Goal: Find specific page/section: Find specific page/section

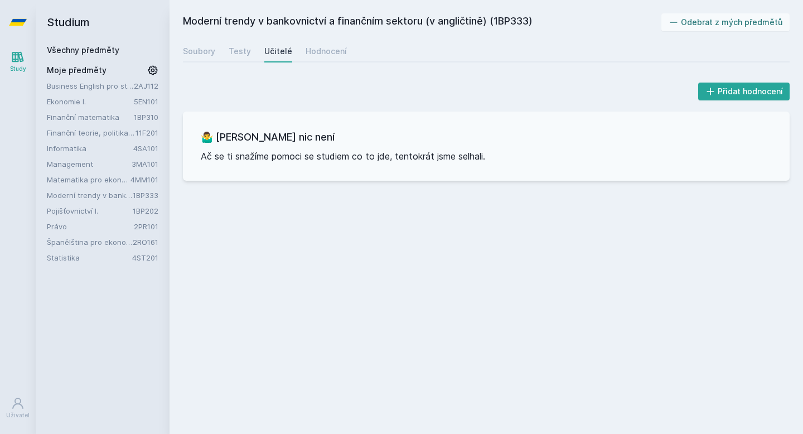
click at [116, 50] on link "Všechny předměty" at bounding box center [83, 49] width 72 height 9
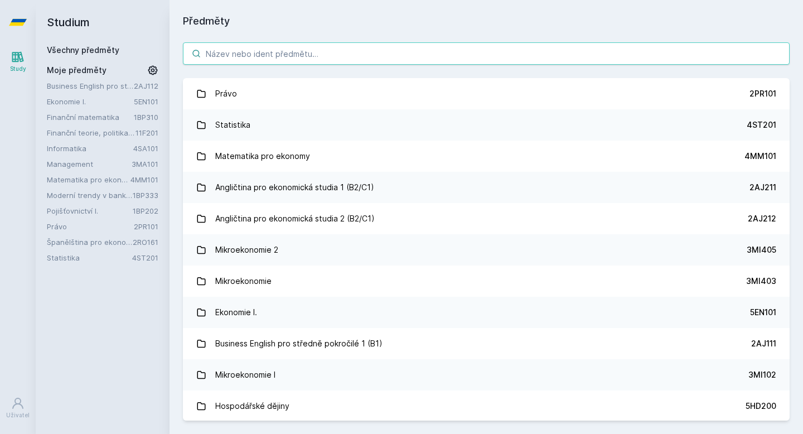
click at [222, 53] on input "search" at bounding box center [486, 53] width 607 height 22
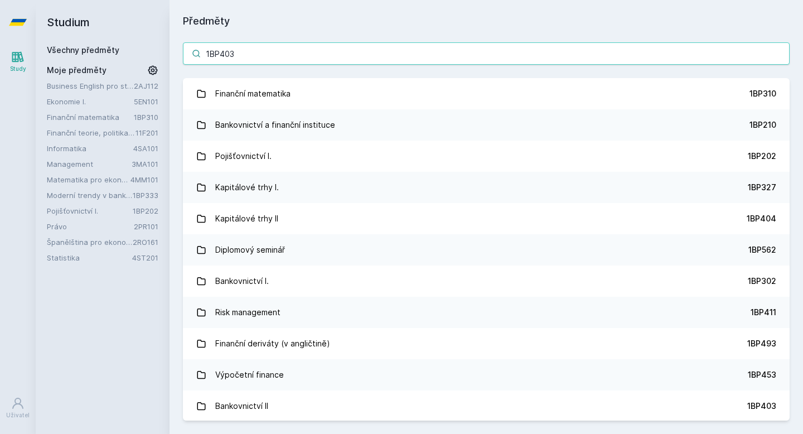
type input "1BP403"
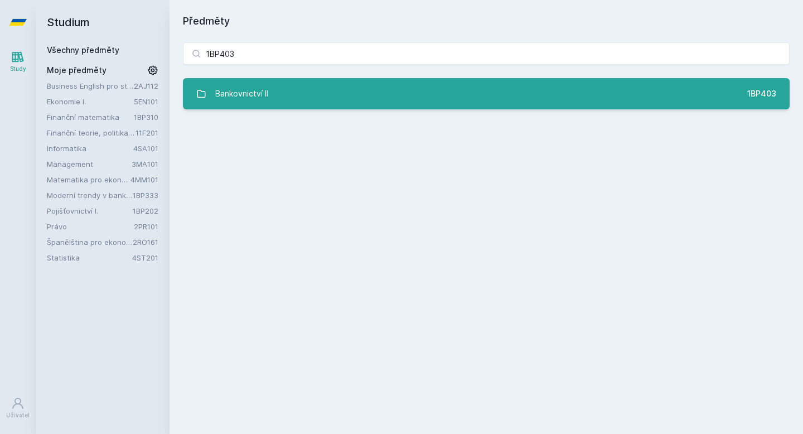
click at [237, 95] on div "Bankovnictví II" at bounding box center [241, 94] width 53 height 22
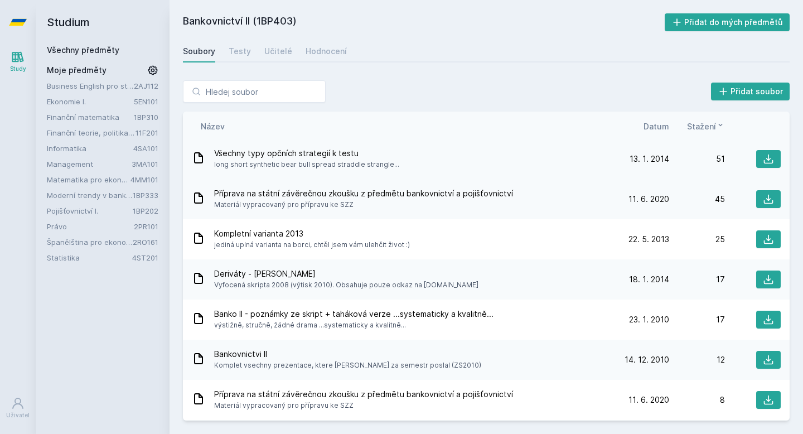
scroll to position [190, 0]
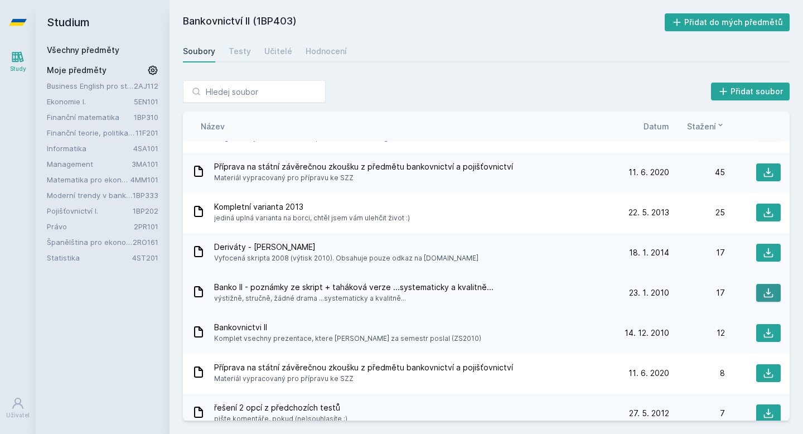
click at [756, 293] on button at bounding box center [768, 293] width 25 height 18
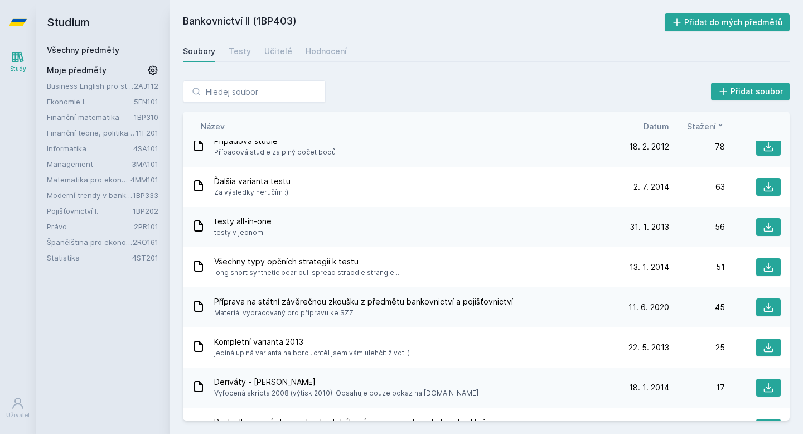
scroll to position [0, 0]
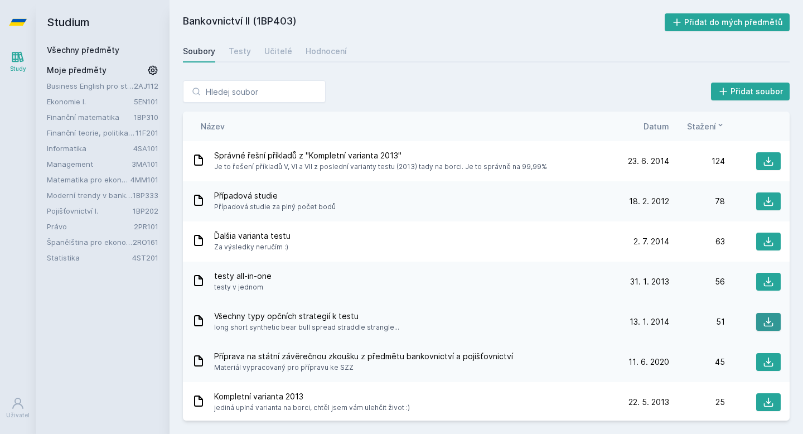
click at [756, 324] on button at bounding box center [768, 322] width 25 height 18
click at [756, 284] on button at bounding box center [768, 282] width 25 height 18
click at [323, 52] on div "Hodnocení" at bounding box center [326, 51] width 41 height 11
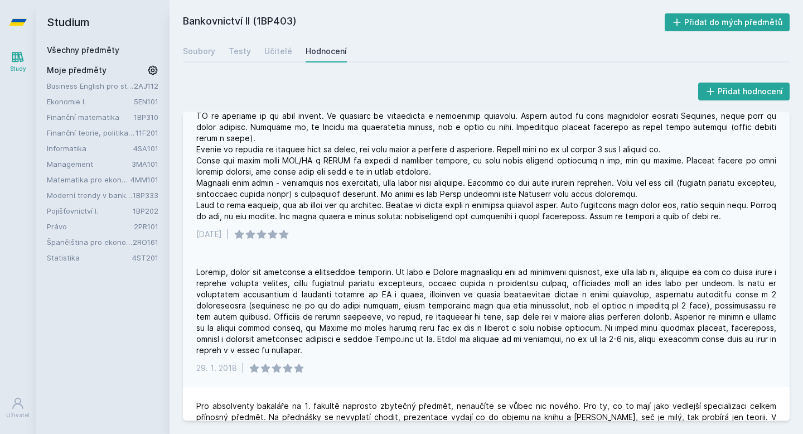
scroll to position [384, 0]
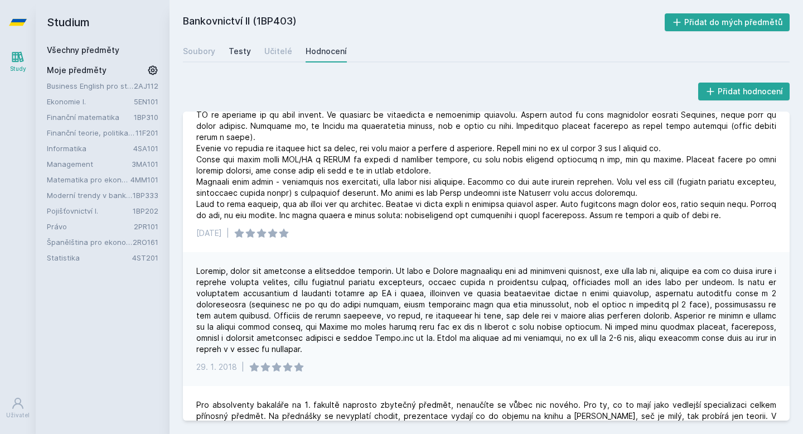
click at [241, 52] on div "Testy" at bounding box center [240, 51] width 22 height 11
